Goal: Book appointment/travel/reservation

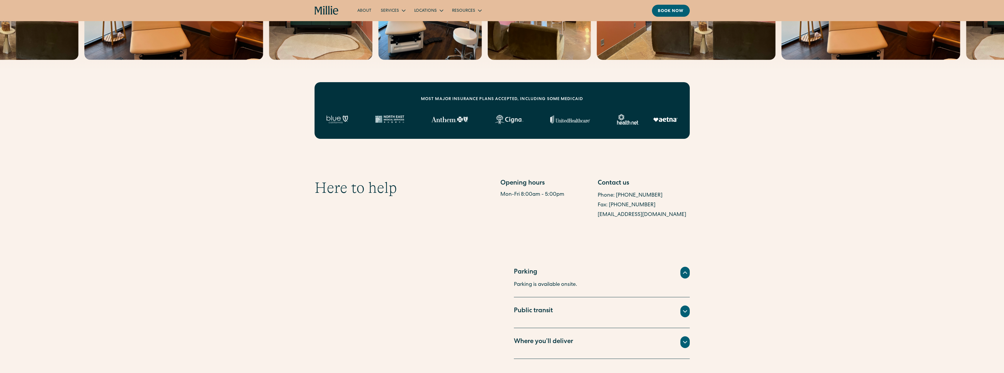
scroll to position [235, 0]
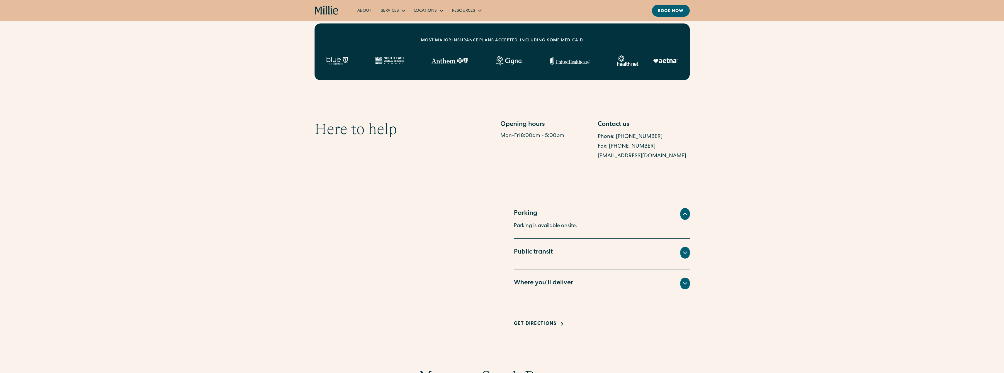
click at [683, 284] on icon at bounding box center [685, 283] width 7 height 7
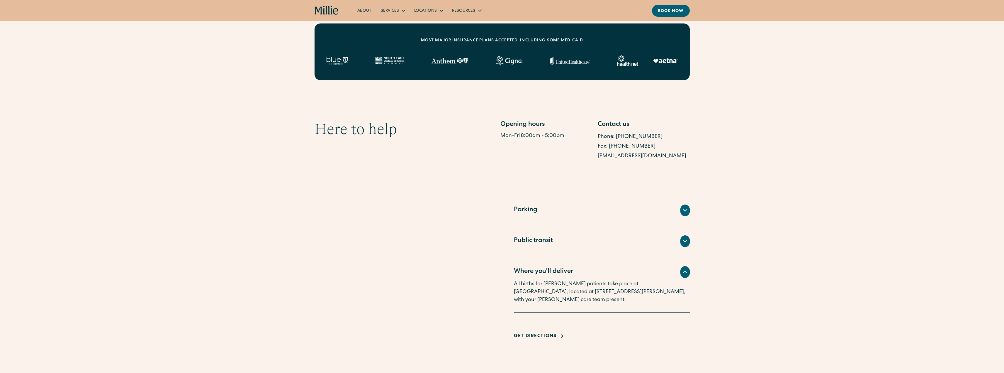
click at [687, 272] on icon at bounding box center [685, 271] width 7 height 7
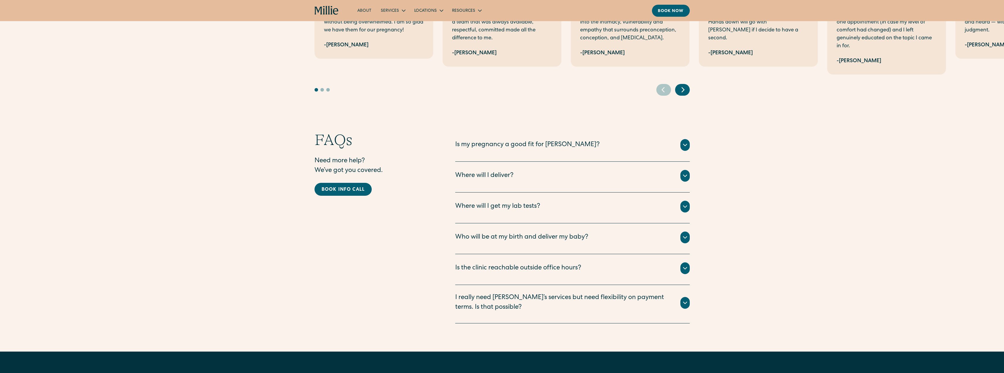
scroll to position [1173, 0]
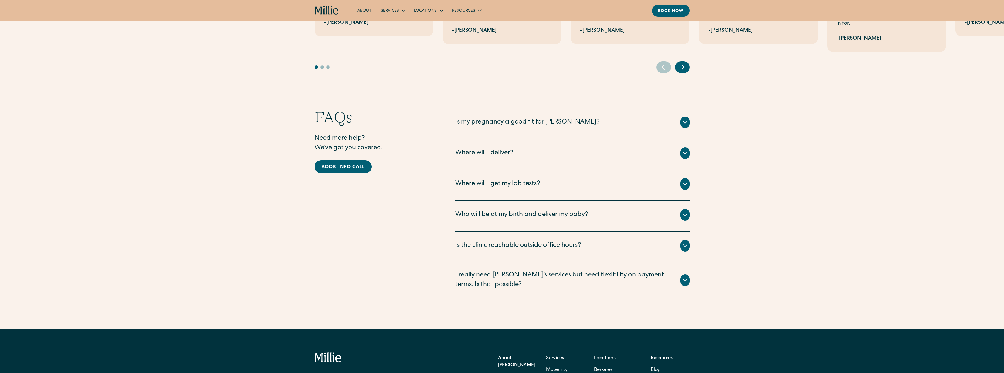
click at [685, 279] on icon at bounding box center [686, 280] width 4 height 2
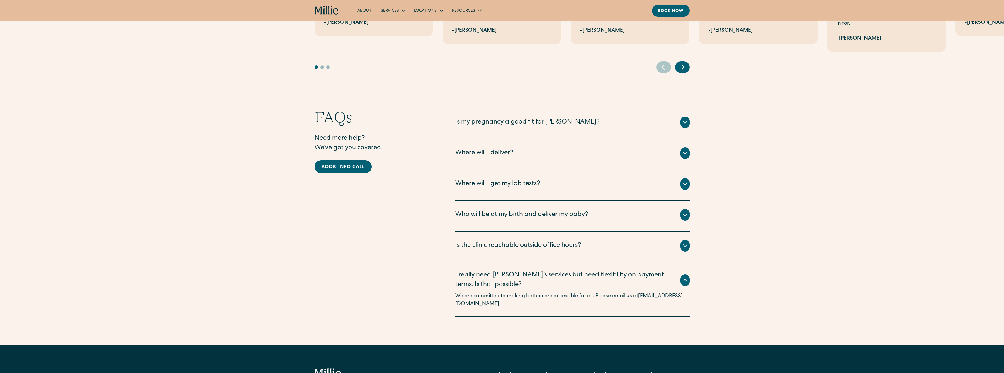
click at [687, 147] on div at bounding box center [685, 153] width 9 height 12
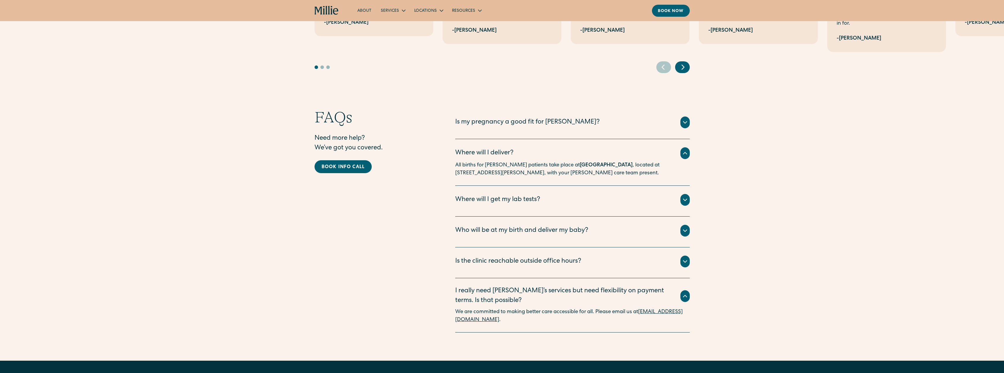
click at [687, 196] on icon at bounding box center [685, 199] width 7 height 7
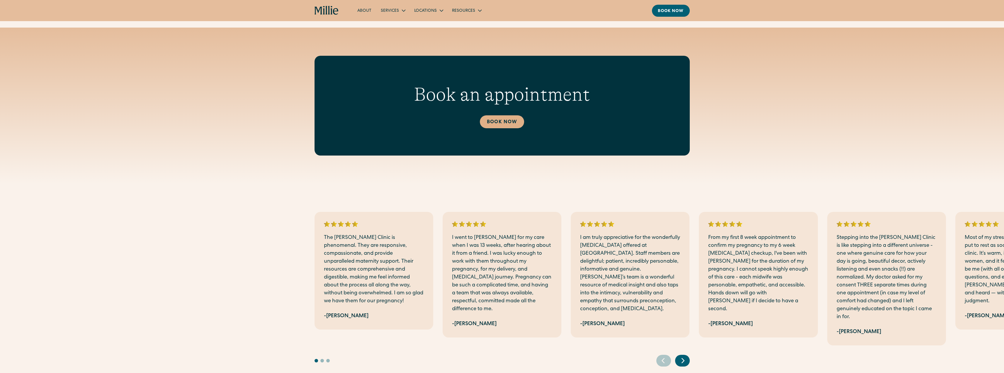
scroll to position [821, 0]
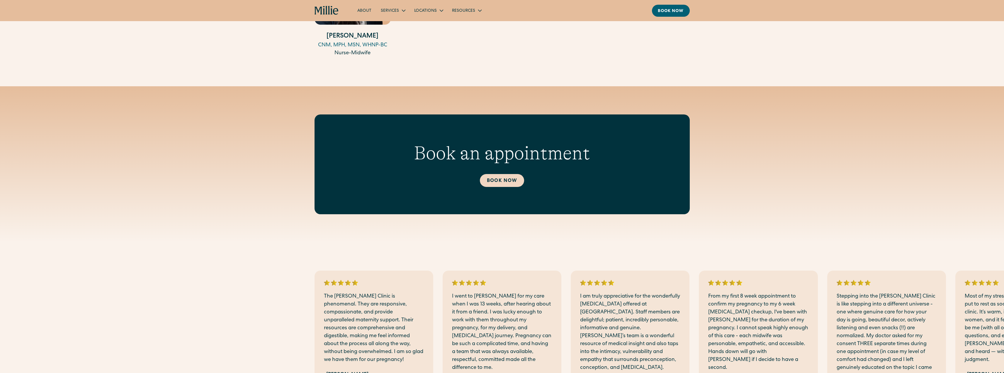
click at [496, 178] on link "Book Now" at bounding box center [502, 180] width 44 height 13
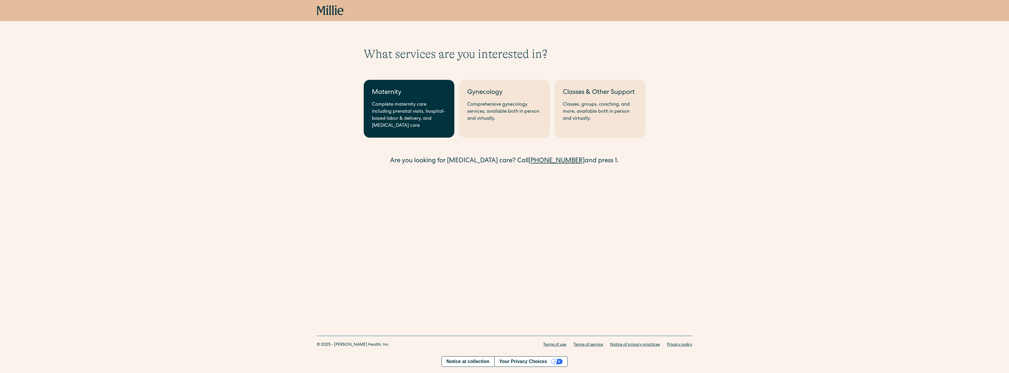
click at [404, 107] on div "Complete maternity care including prenatal visits, hospital-based labor & deliv…" at bounding box center [409, 115] width 74 height 28
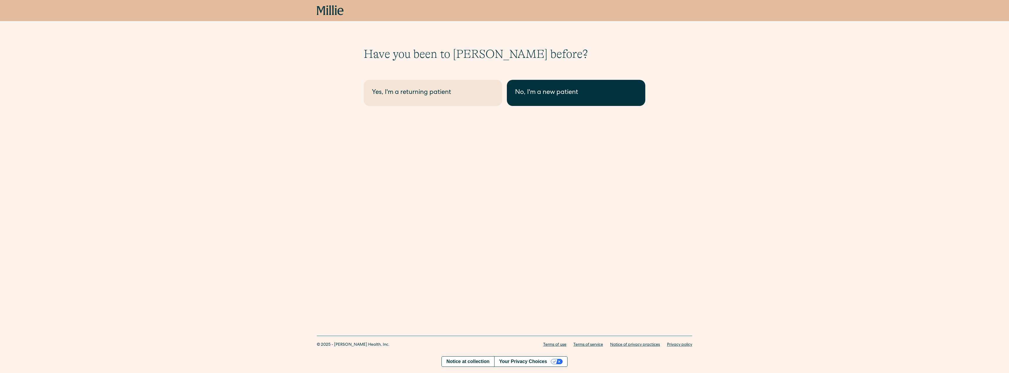
click at [550, 94] on div "No, I'm a new patient" at bounding box center [576, 93] width 122 height 10
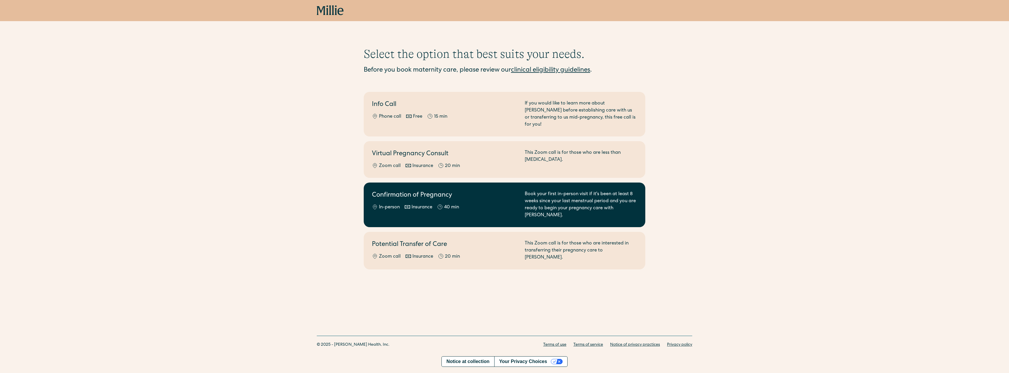
click at [572, 195] on div "Book your first in-person visit if it's been at least 8 weeks since your last m…" at bounding box center [581, 205] width 112 height 28
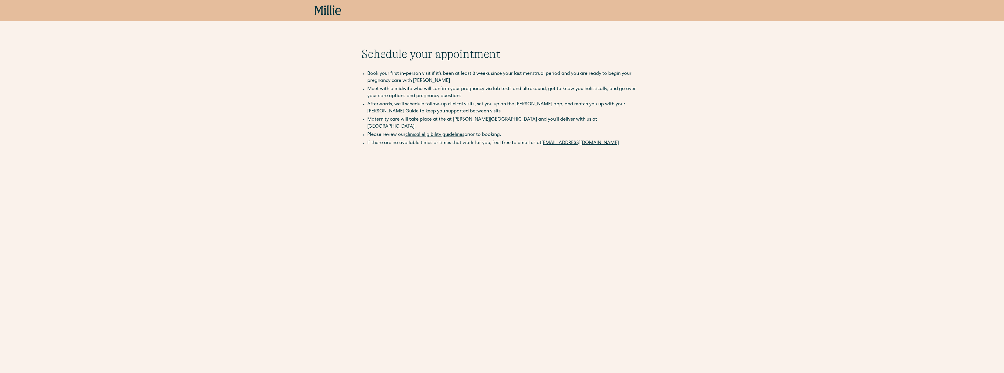
click at [326, 8] on icon at bounding box center [328, 10] width 27 height 11
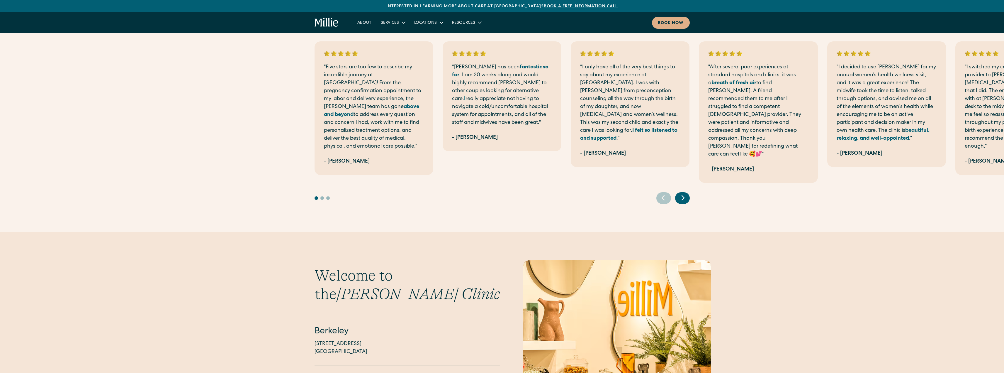
scroll to position [1290, 0]
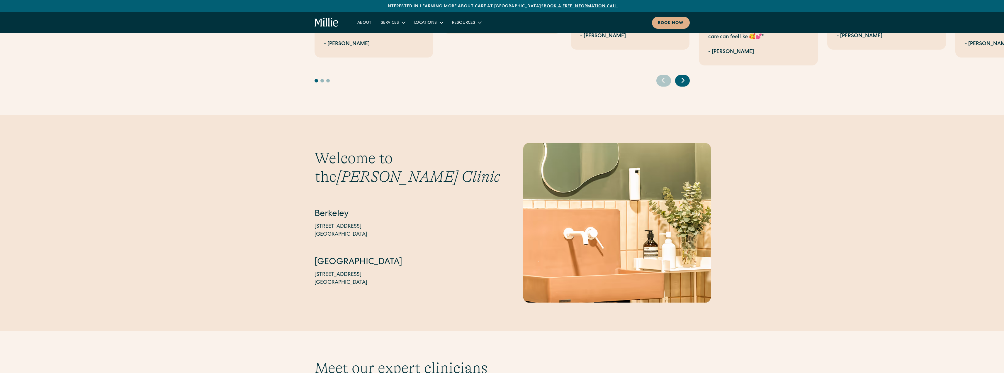
drag, startPoint x: 314, startPoint y: 250, endPoint x: 359, endPoint y: 251, distance: 44.6
click at [359, 251] on div "Welcome to the Millie Clinic Berkeley 2999 Regent Street, Suite 524 Berkeley, C…" at bounding box center [502, 223] width 1004 height 160
copy p "1471 Saratoga Ave"
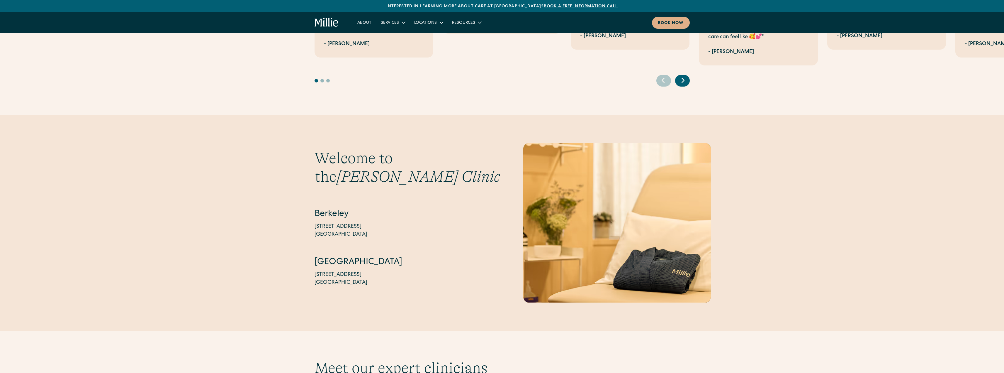
click at [242, 192] on div "Welcome to the Millie Clinic Berkeley 2999 Regent Street, Suite 524 Berkeley, C…" at bounding box center [502, 223] width 1004 height 160
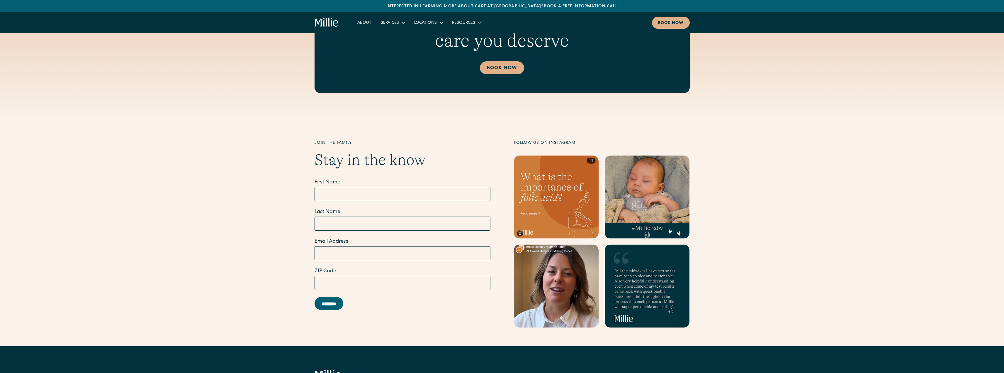
scroll to position [2170, 0]
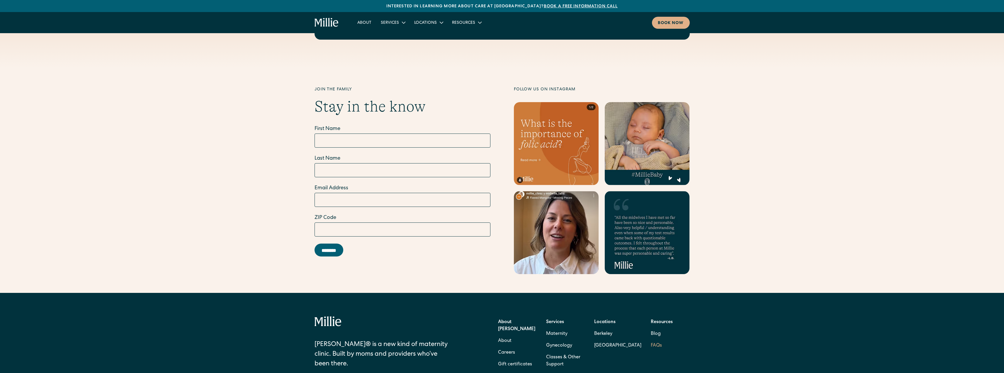
click at [655, 340] on link "FAQs" at bounding box center [656, 346] width 11 height 12
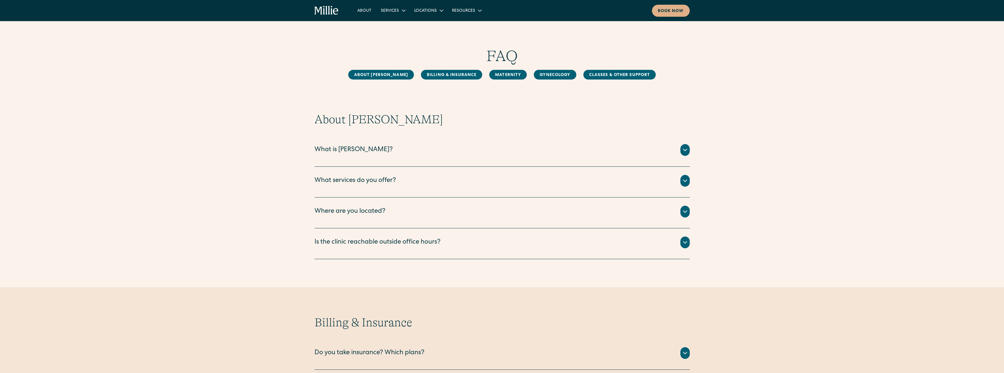
click at [685, 179] on icon at bounding box center [685, 180] width 7 height 7
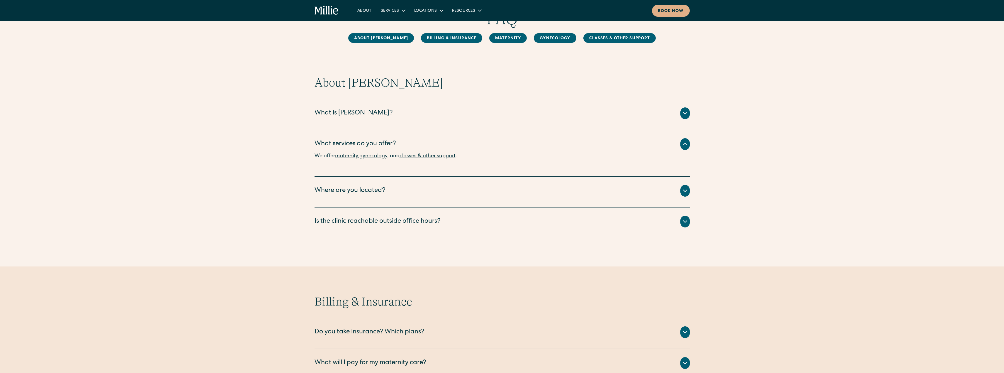
scroll to position [117, 0]
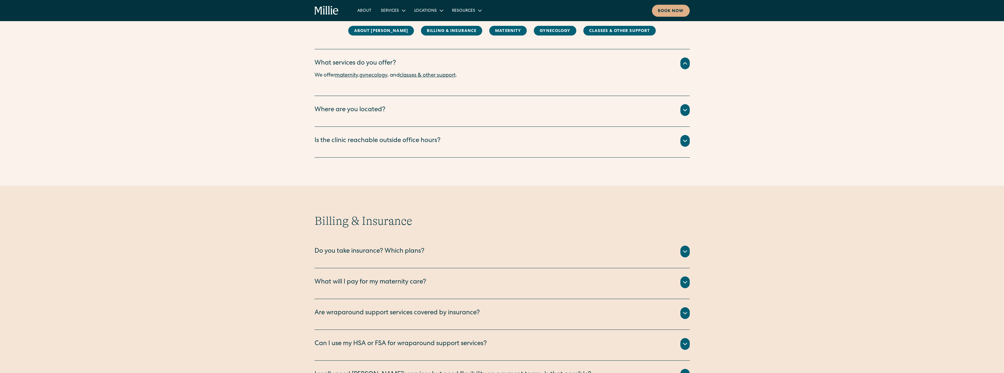
click at [685, 250] on icon at bounding box center [685, 251] width 7 height 7
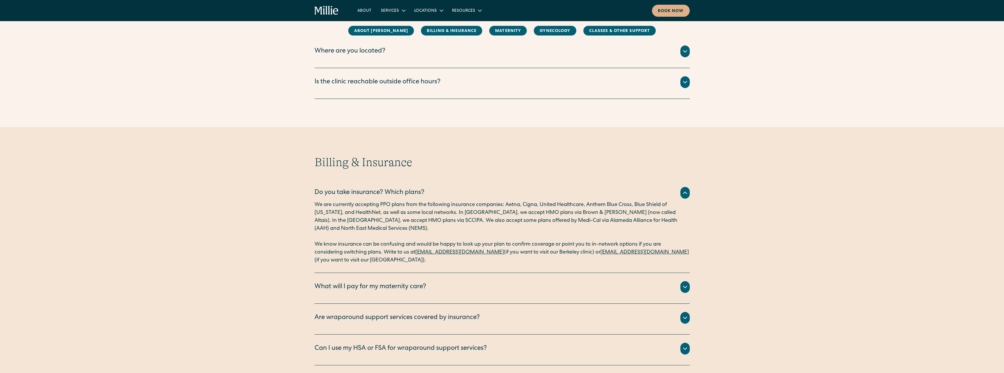
scroll to position [235, 0]
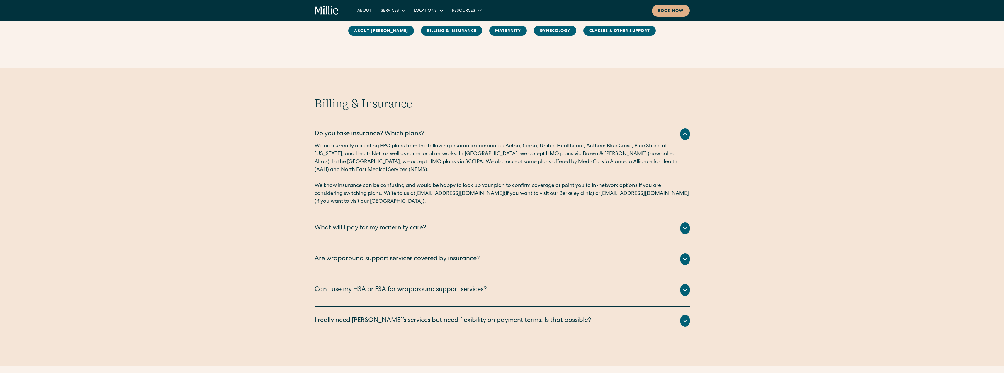
click at [446, 226] on div "What will I pay for my maternity care?" at bounding box center [502, 228] width 375 height 12
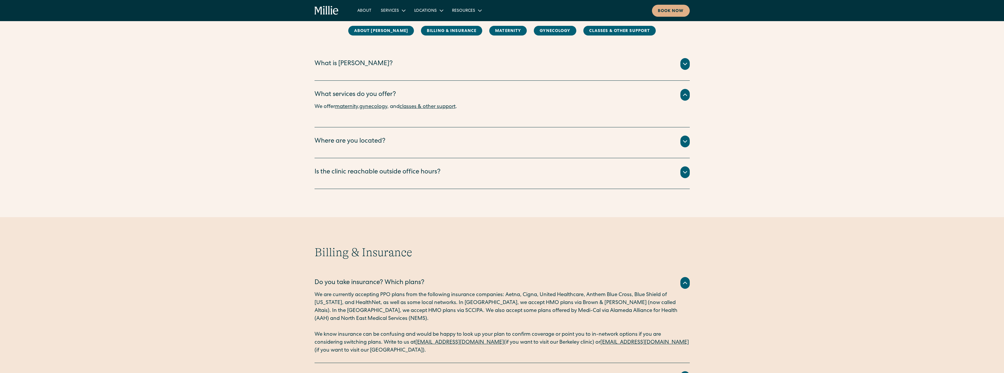
scroll to position [0, 0]
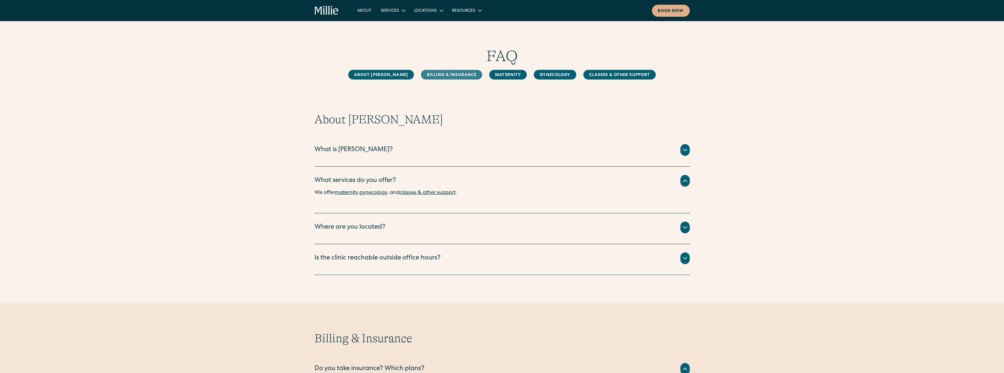
click at [453, 74] on link "Billing & Insurance" at bounding box center [451, 75] width 61 height 10
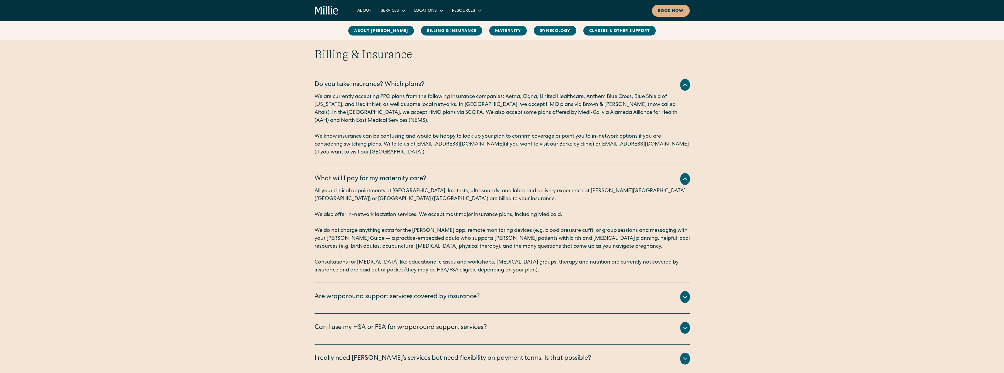
scroll to position [284, 0]
click at [424, 34] on link "[GEOGRAPHIC_DATA]" at bounding box center [437, 35] width 50 height 10
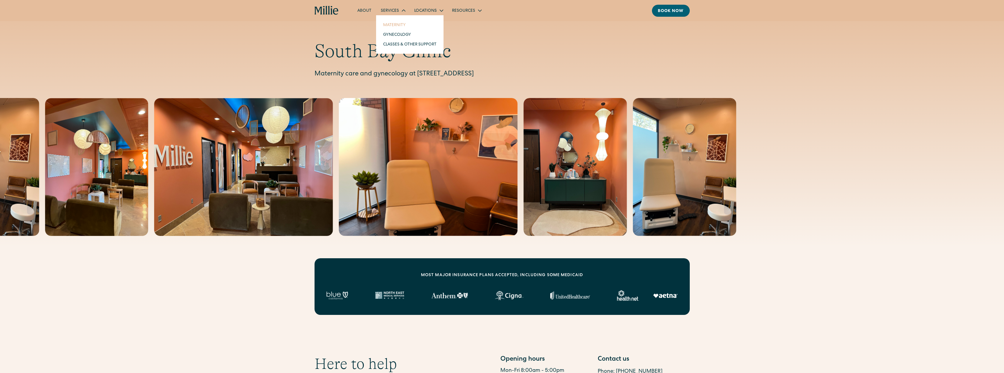
click at [392, 25] on link "Maternity" at bounding box center [410, 25] width 63 height 10
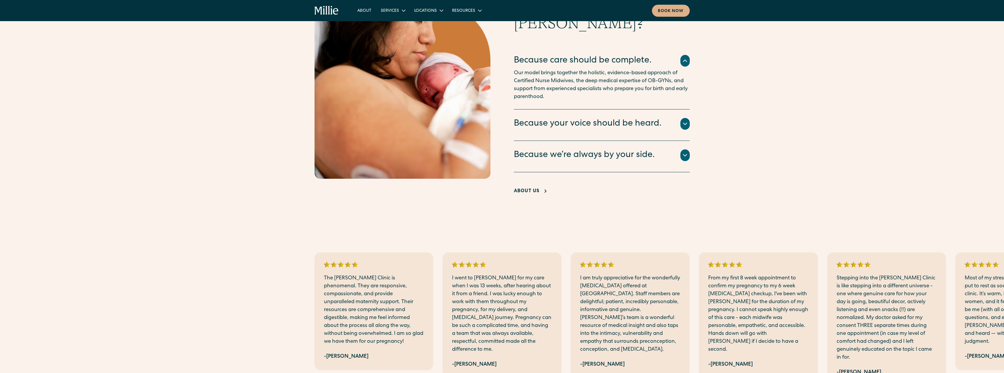
scroll to position [1173, 0]
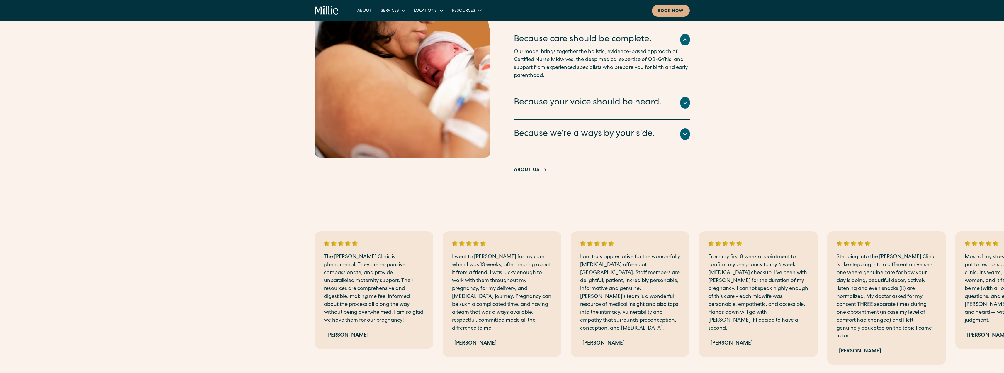
click at [685, 372] on icon "Next slide" at bounding box center [683, 379] width 9 height 9
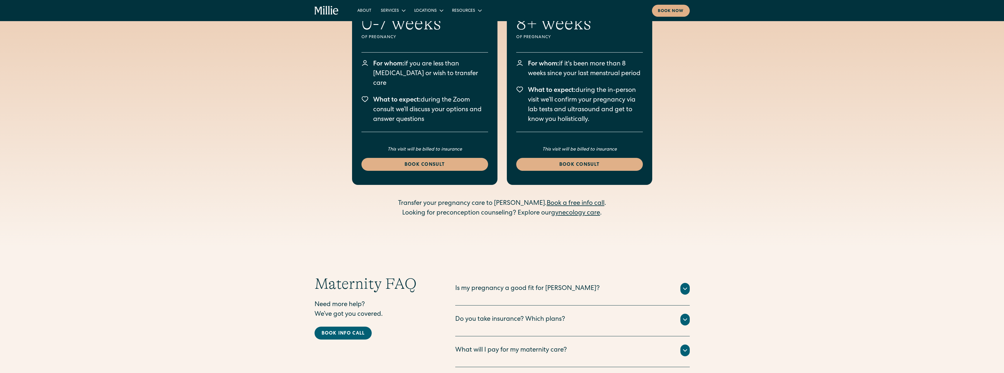
scroll to position [1701, 0]
click at [687, 316] on icon at bounding box center [685, 319] width 7 height 7
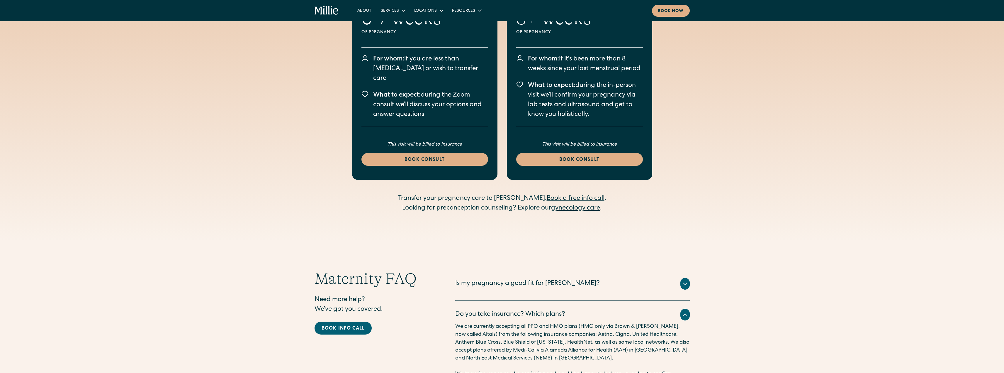
scroll to position [1760, 0]
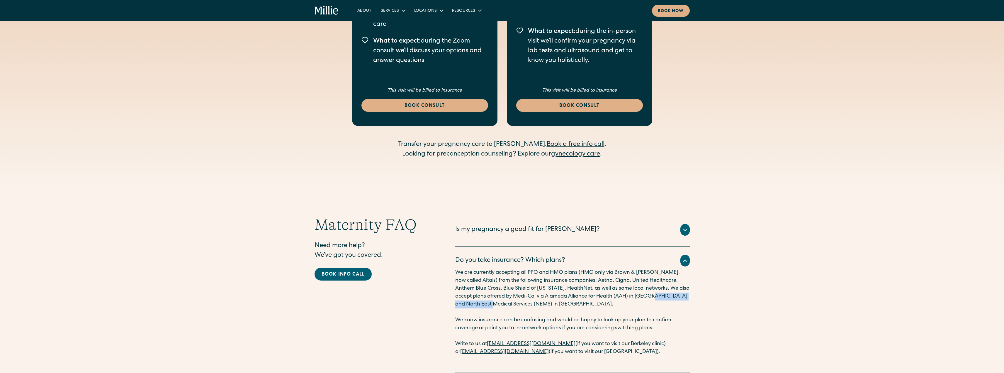
drag, startPoint x: 640, startPoint y: 260, endPoint x: 475, endPoint y: 268, distance: 165.6
click at [475, 269] on p "We are currently accepting all PPO and HMO plans (HMO only via Brown & [PERSON_…" at bounding box center [572, 289] width 235 height 40
copy p "North East Medical Services"
